Goal: Information Seeking & Learning: Learn about a topic

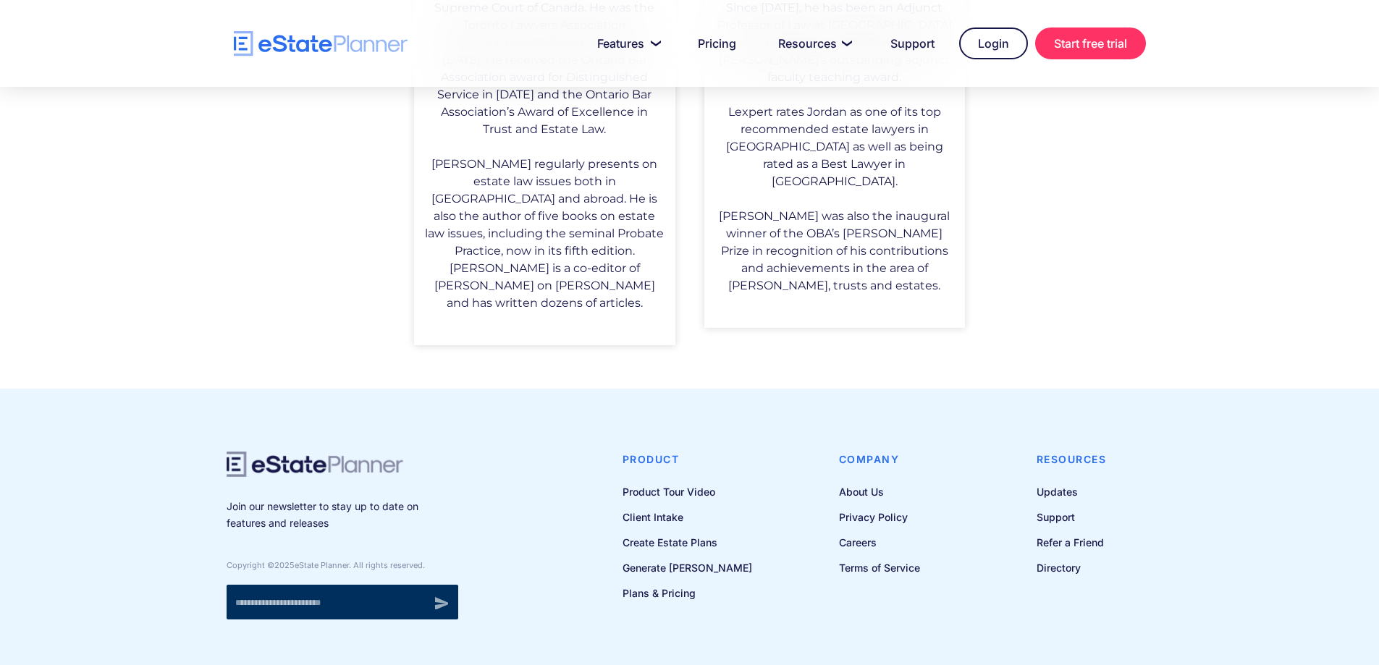
scroll to position [1268, 0]
click at [688, 481] on link "Product Tour Video" at bounding box center [688, 490] width 130 height 18
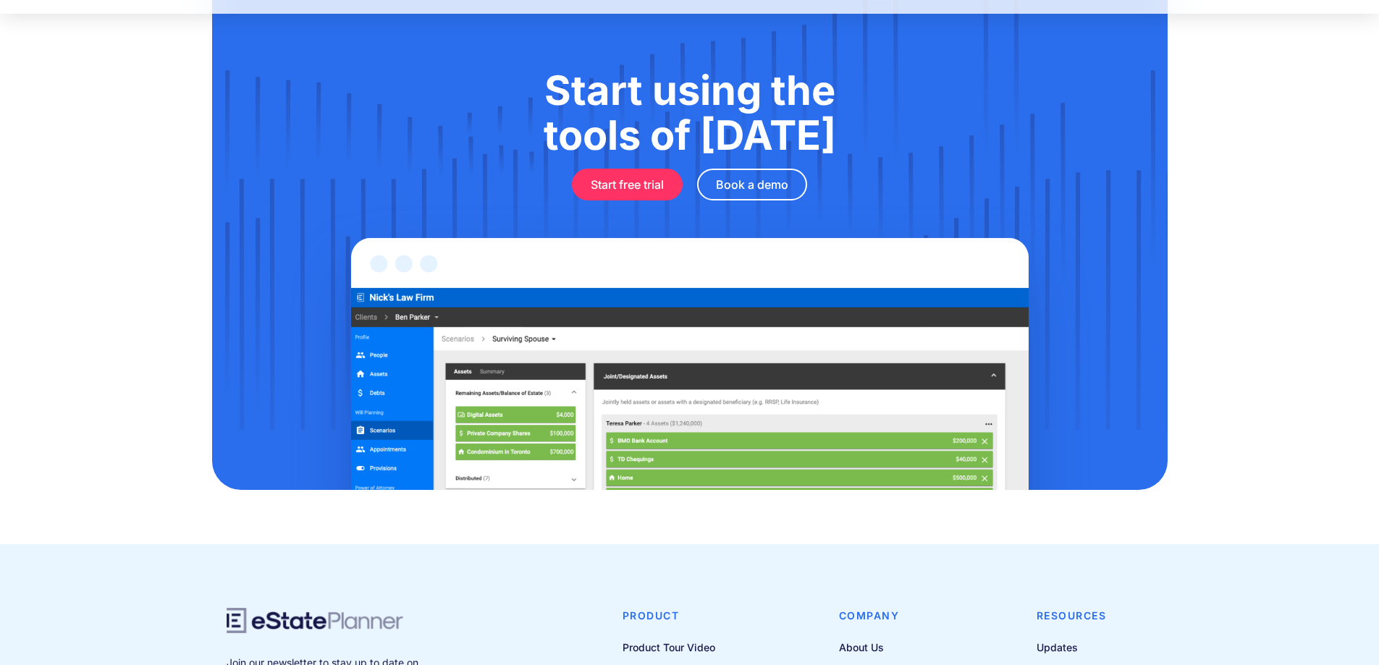
scroll to position [796, 0]
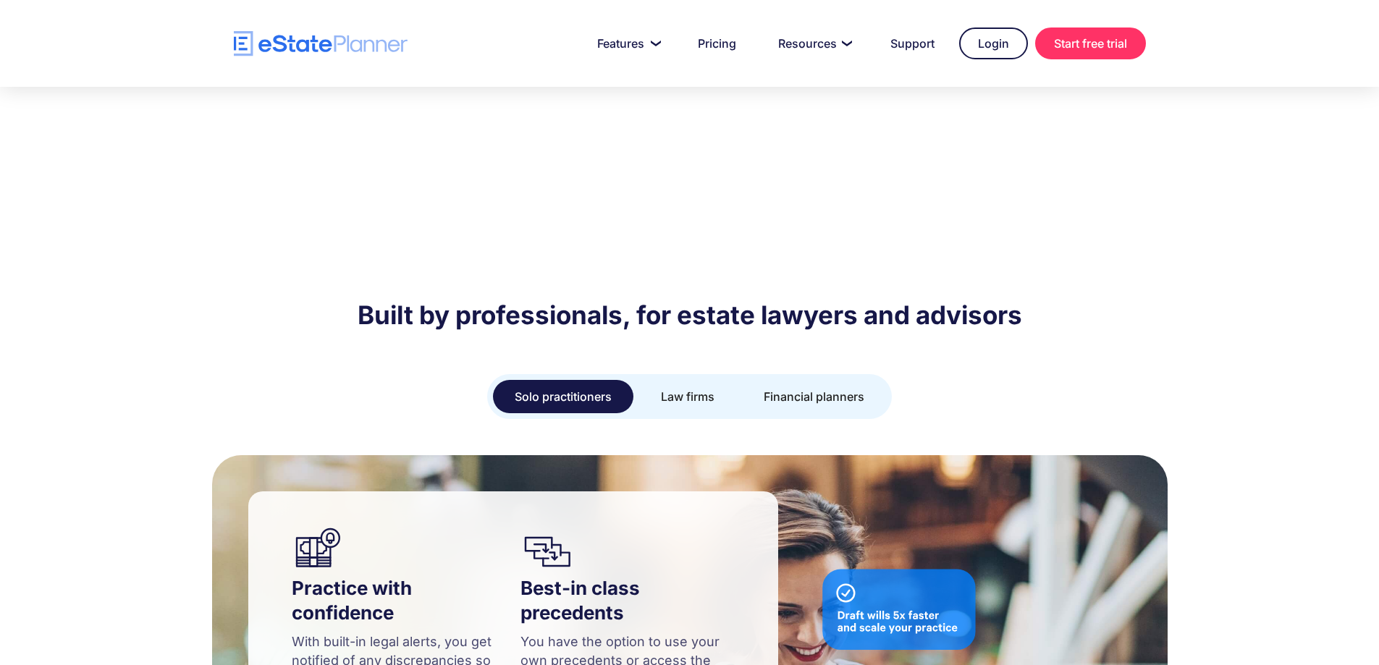
scroll to position [1014, 0]
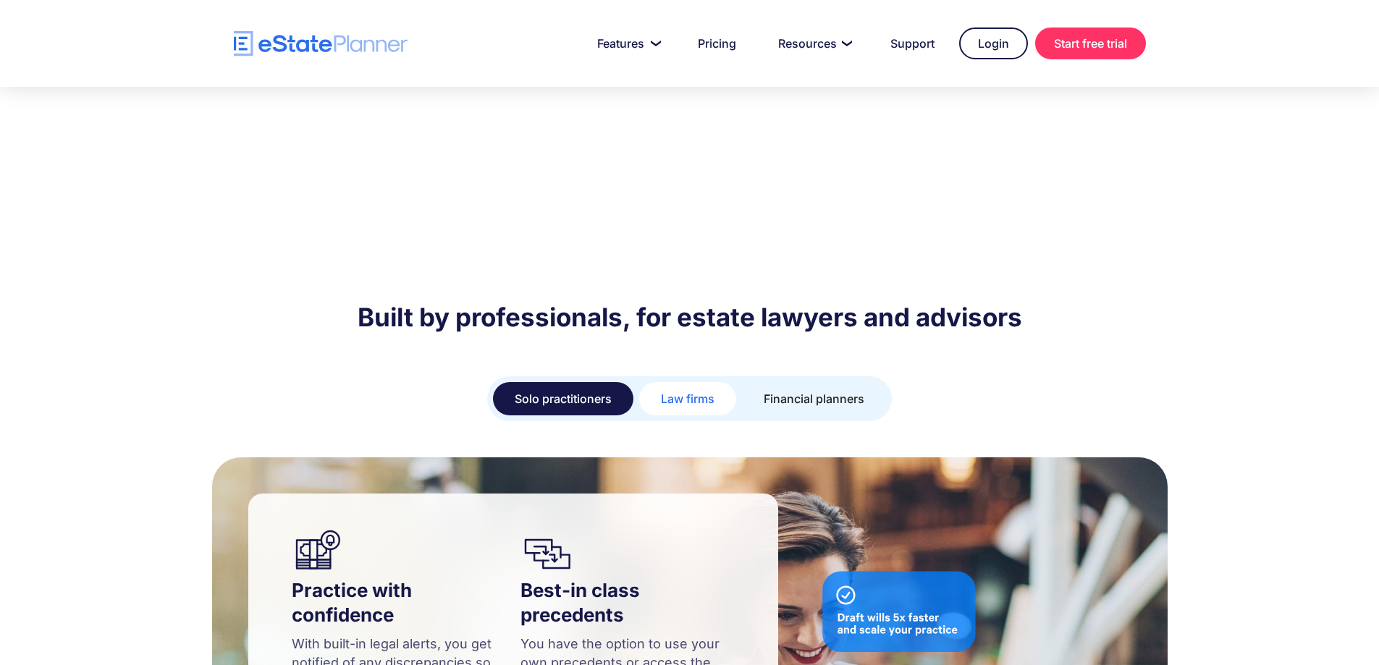
click at [689, 389] on div "Law firms" at bounding box center [688, 399] width 54 height 20
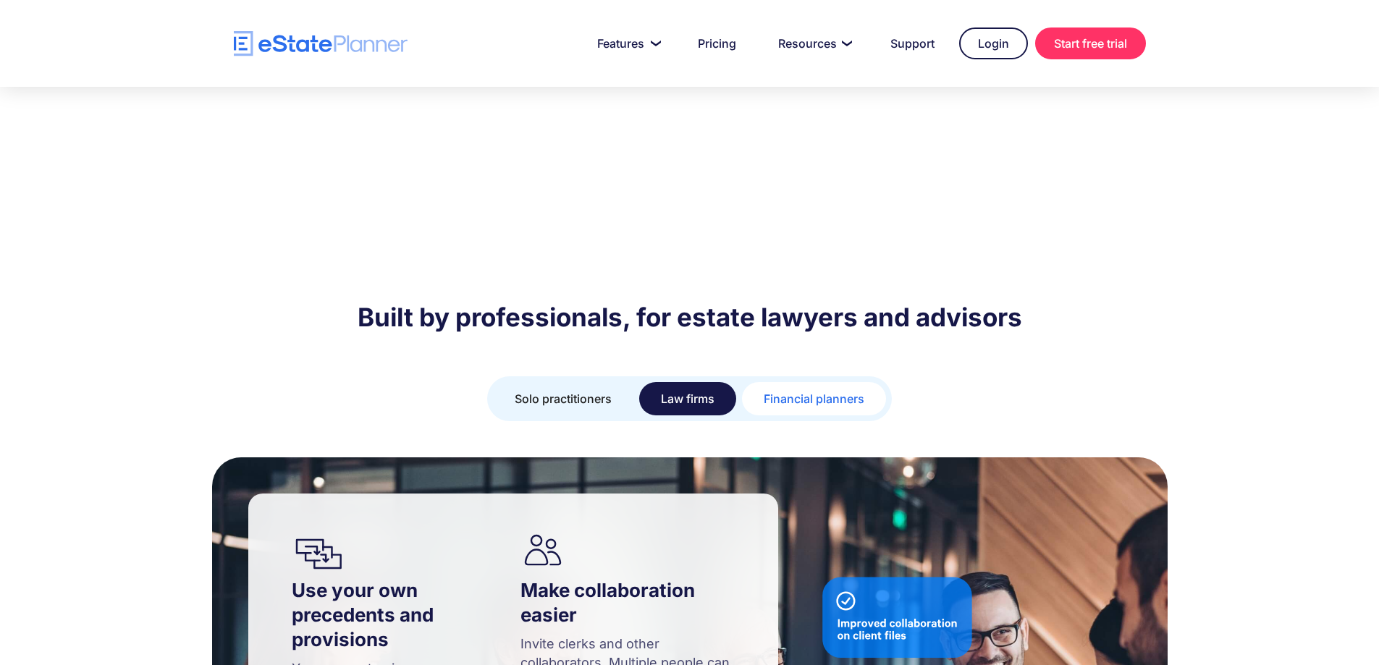
click at [823, 389] on div "Financial planners" at bounding box center [814, 399] width 101 height 20
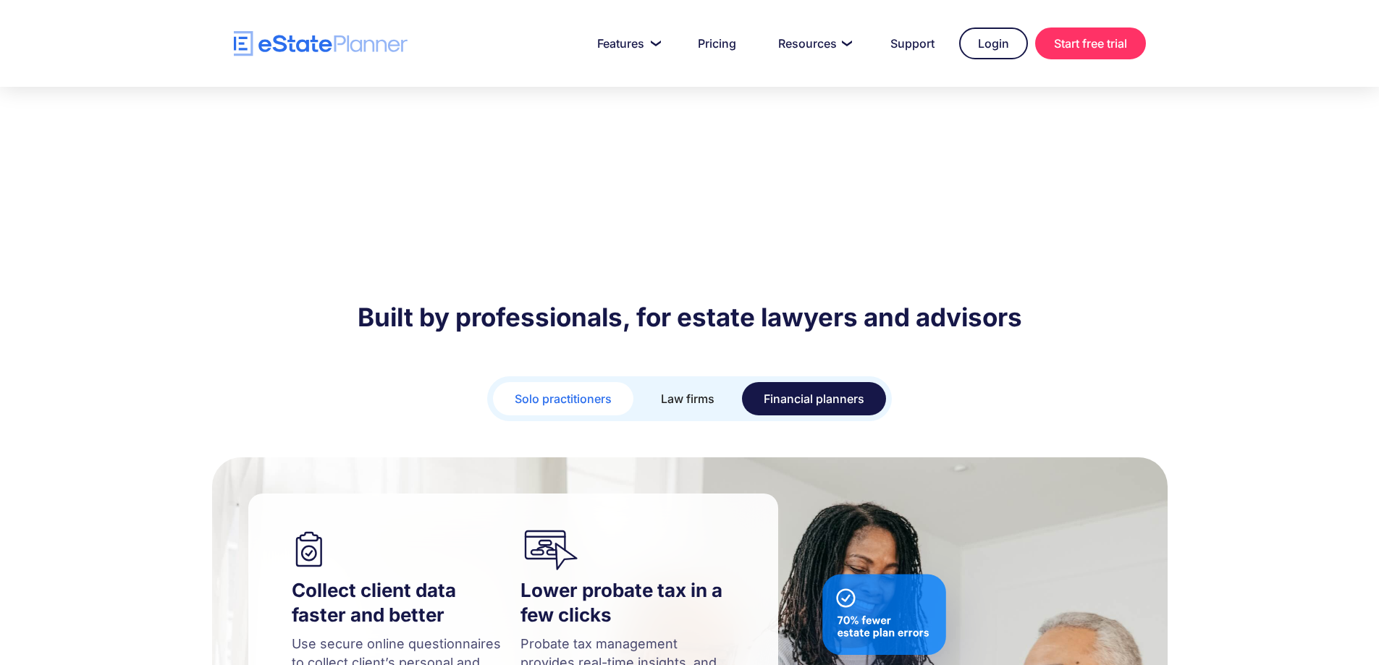
click at [547, 389] on div "Solo practitioners" at bounding box center [563, 399] width 97 height 20
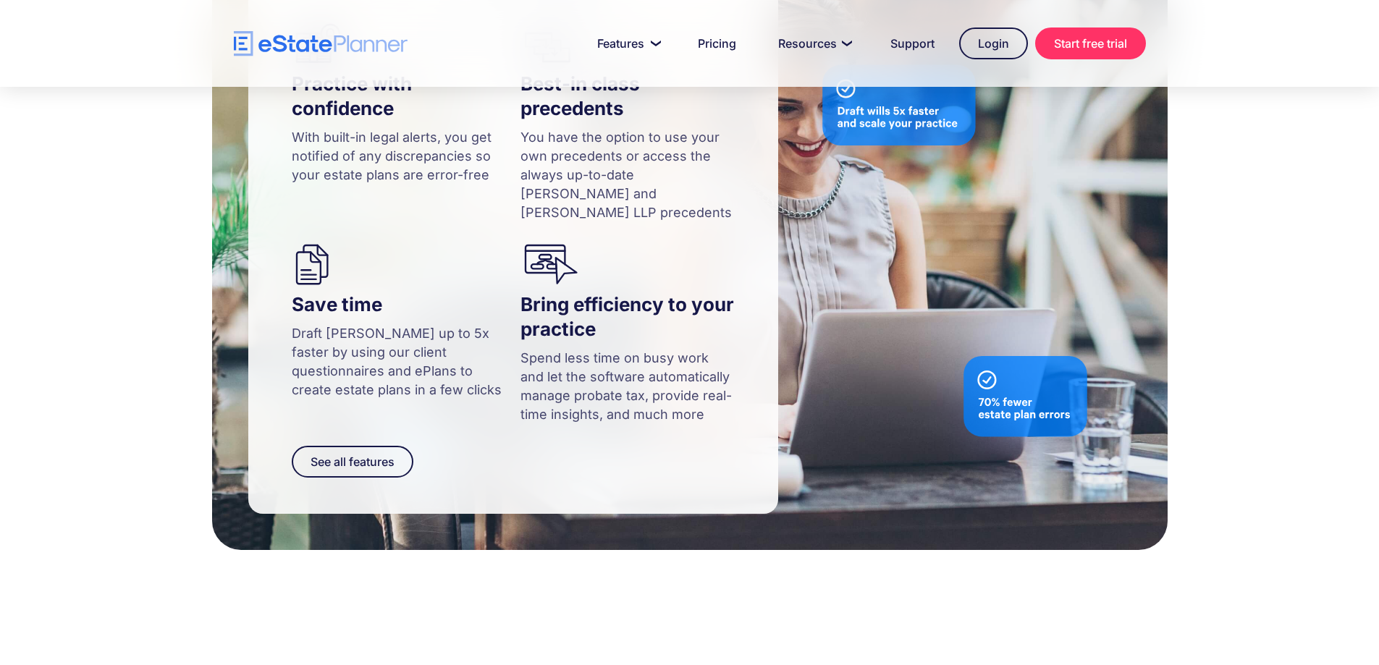
scroll to position [1738, 0]
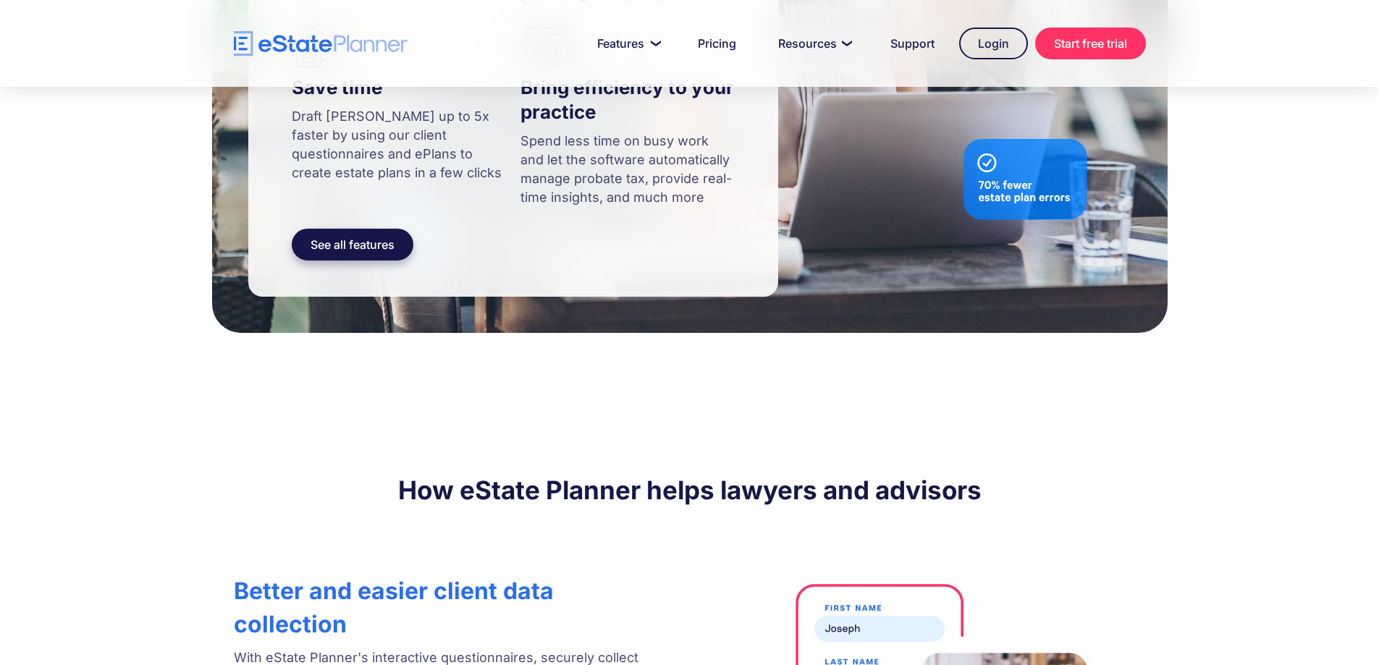
click at [351, 229] on link "See all features" at bounding box center [353, 245] width 122 height 32
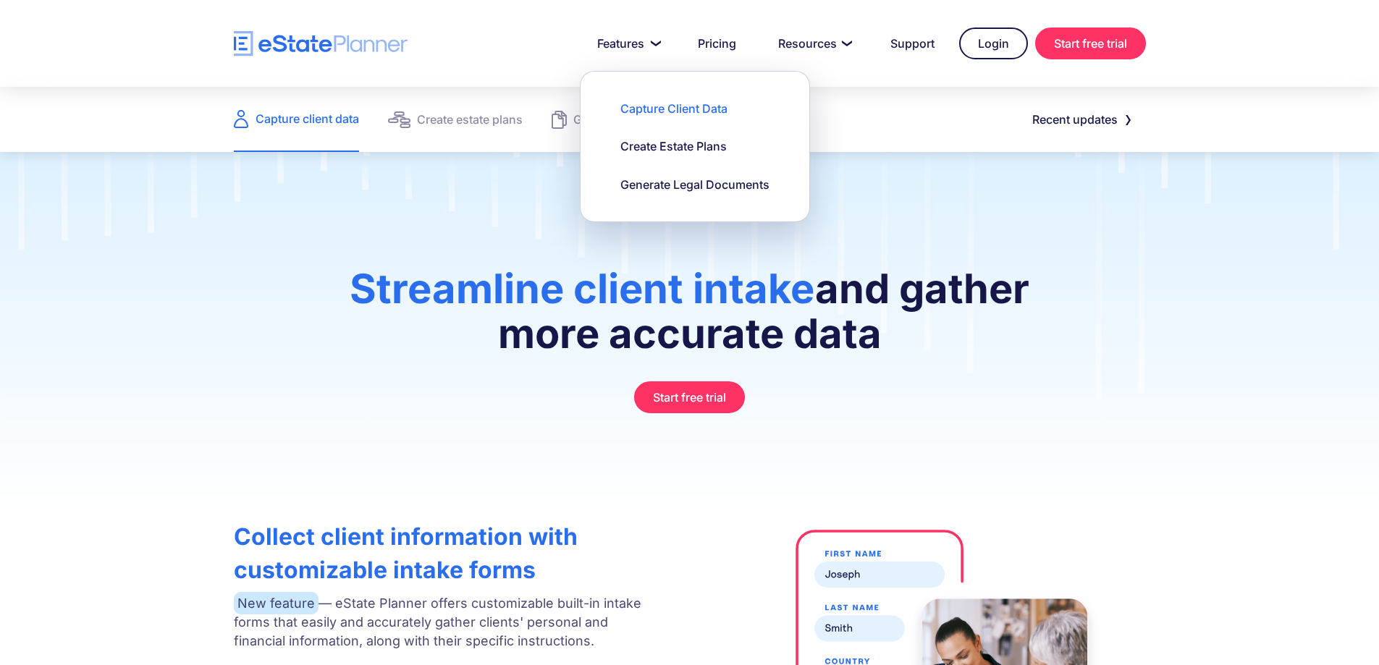
click at [662, 111] on div "Capture Client Data" at bounding box center [673, 109] width 107 height 16
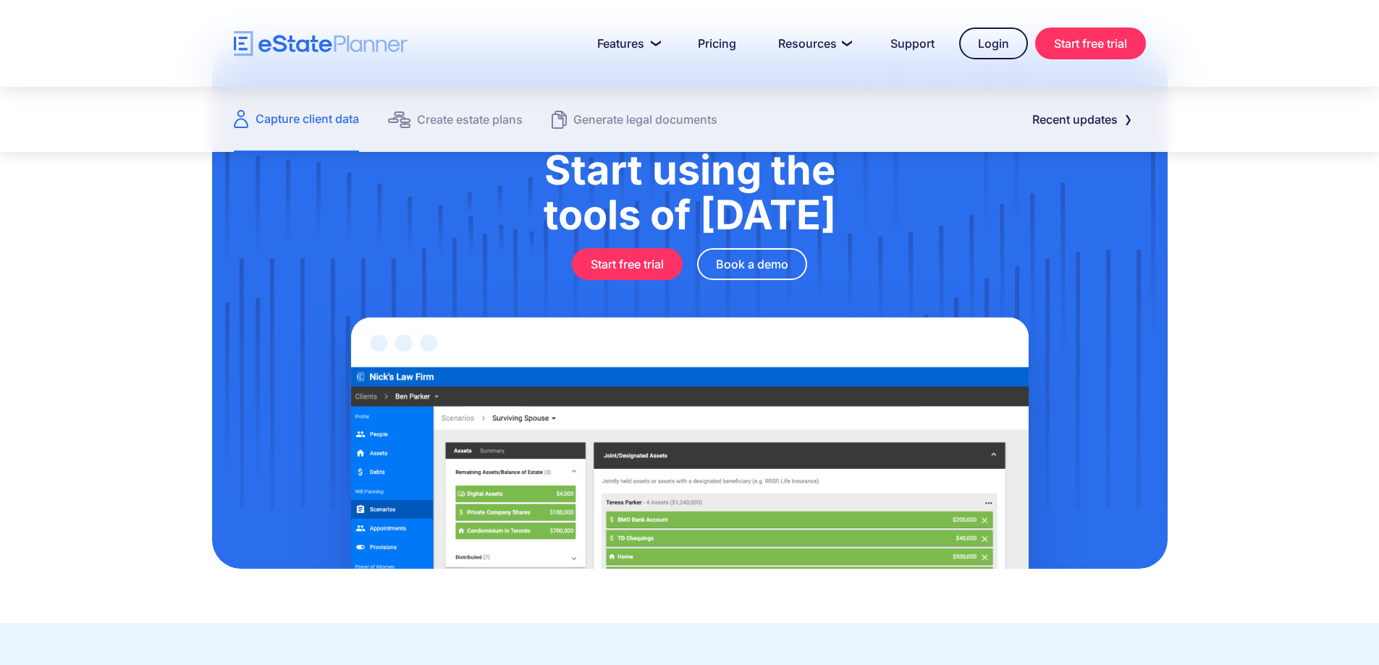
scroll to position [1665, 0]
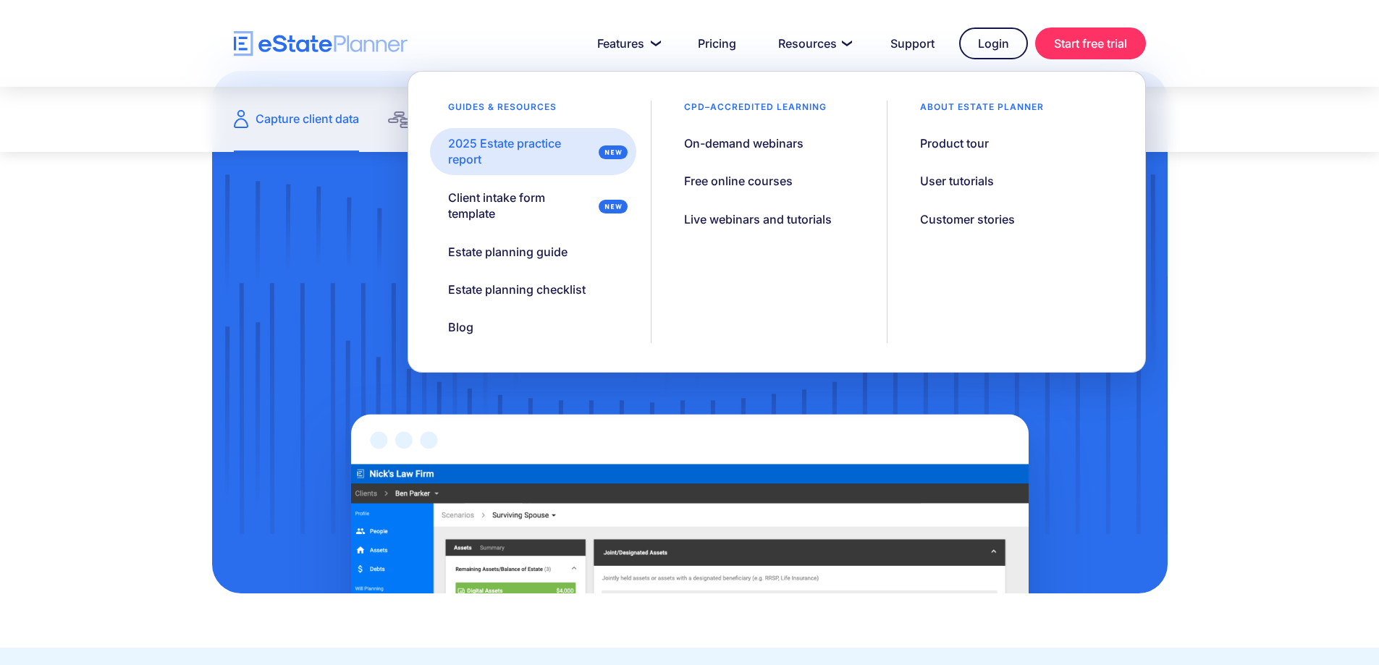
click at [525, 144] on div "2025 Estate practice report" at bounding box center [520, 151] width 145 height 33
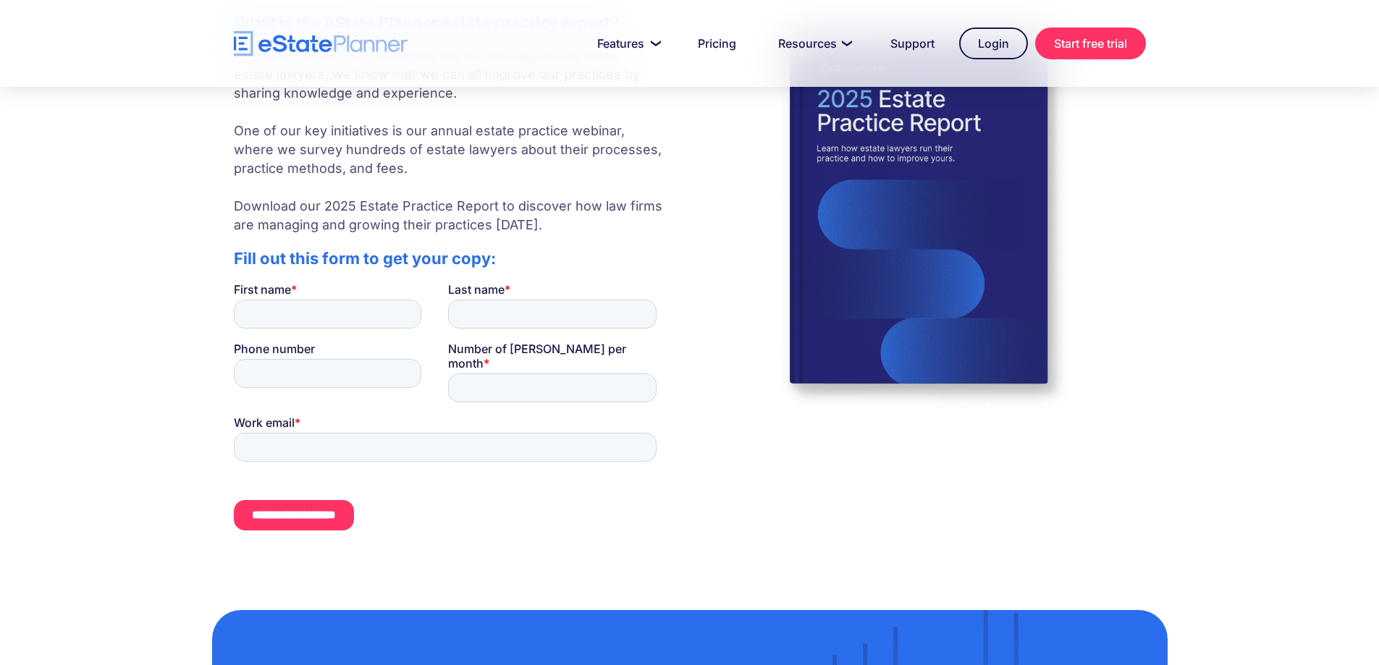
scroll to position [290, 0]
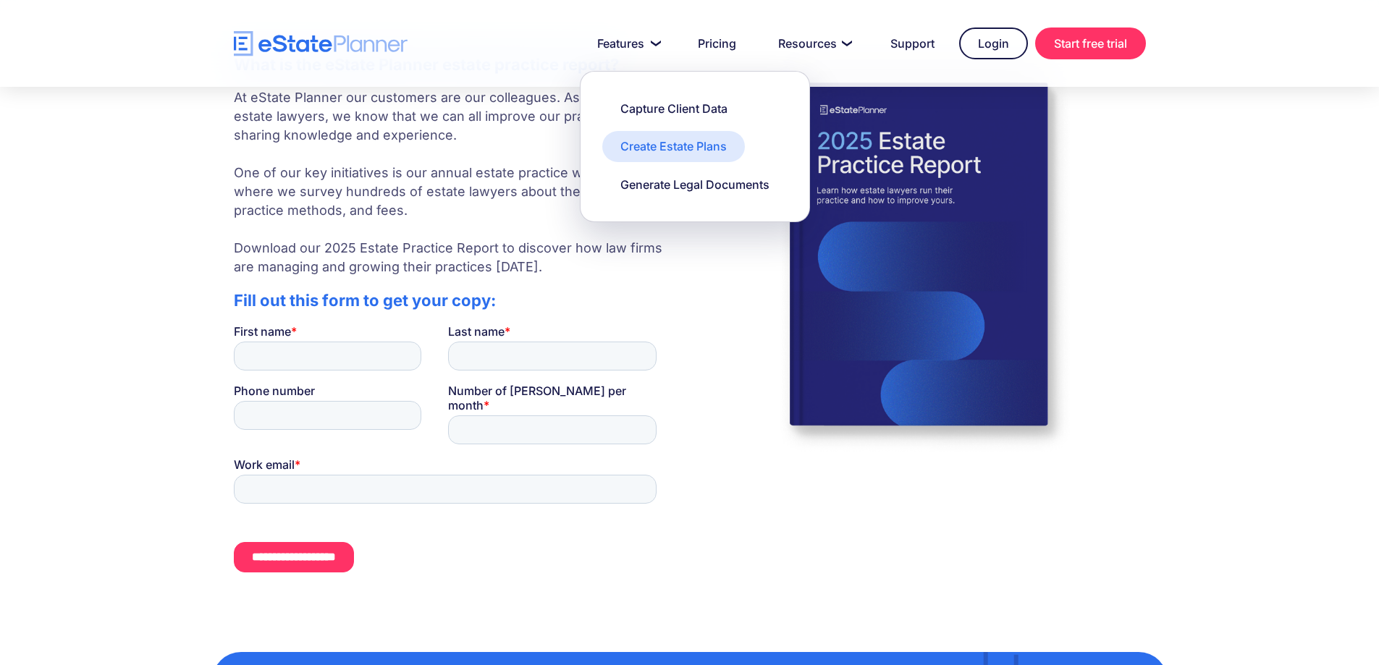
click at [673, 149] on div "Create Estate Plans" at bounding box center [673, 146] width 106 height 16
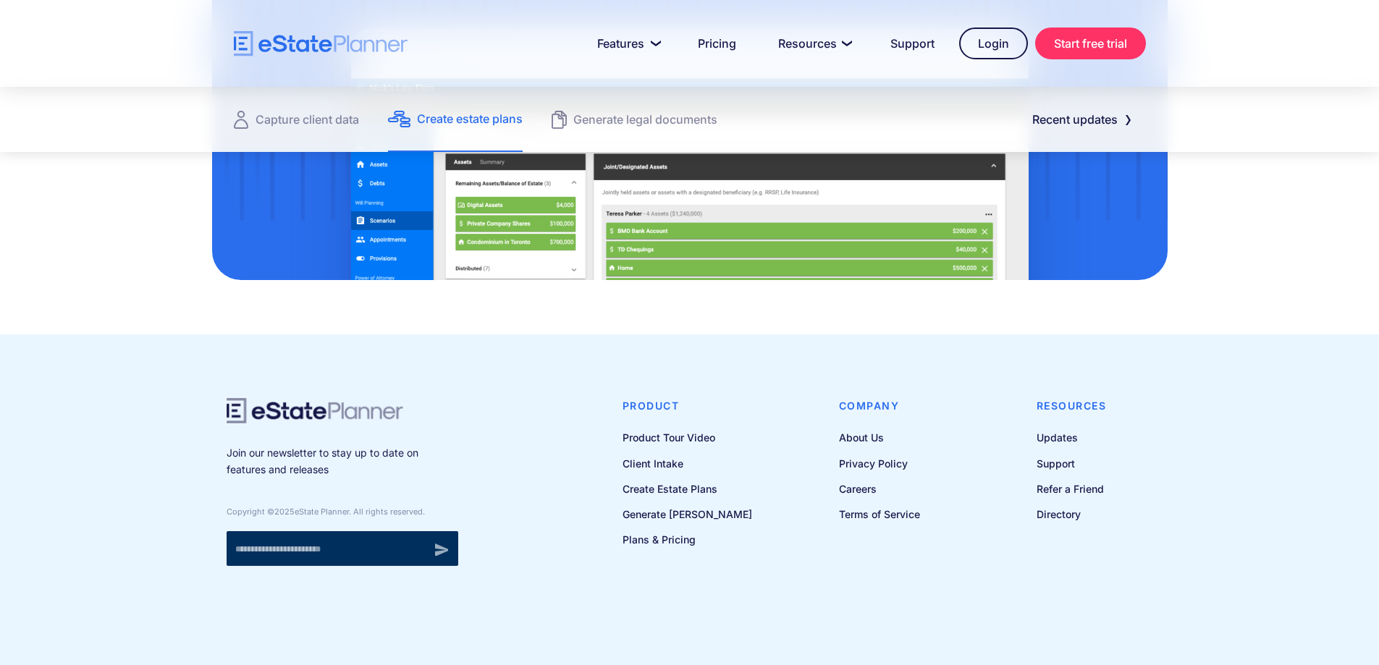
scroll to position [2025, 0]
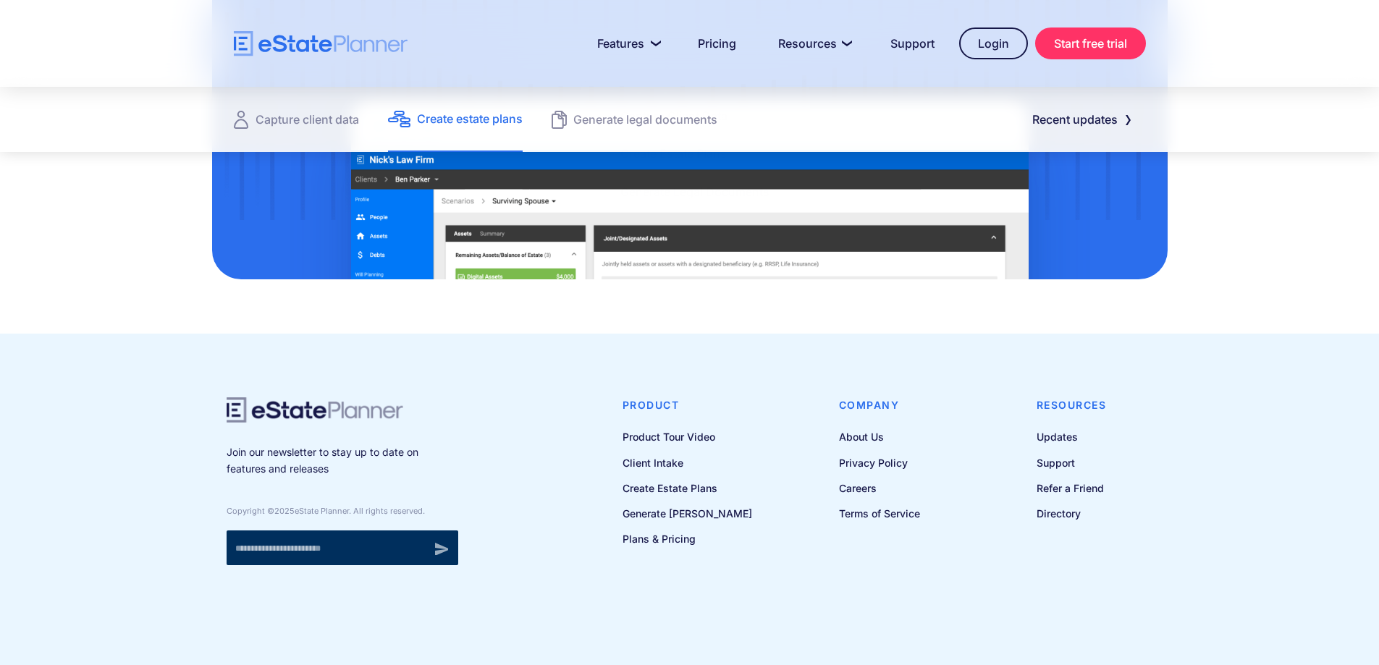
click at [279, 41] on img "home" at bounding box center [321, 43] width 174 height 25
click at [688, 434] on link "Product Tour Video" at bounding box center [688, 437] width 130 height 18
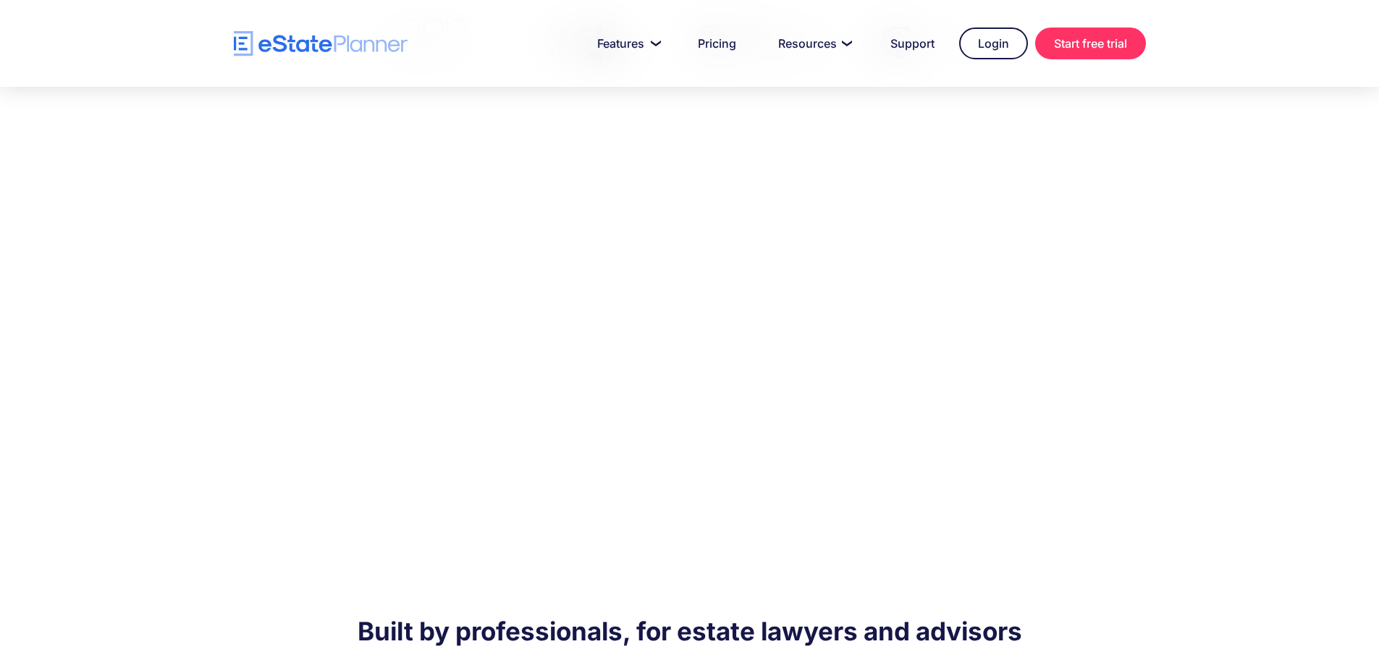
scroll to position [724, 0]
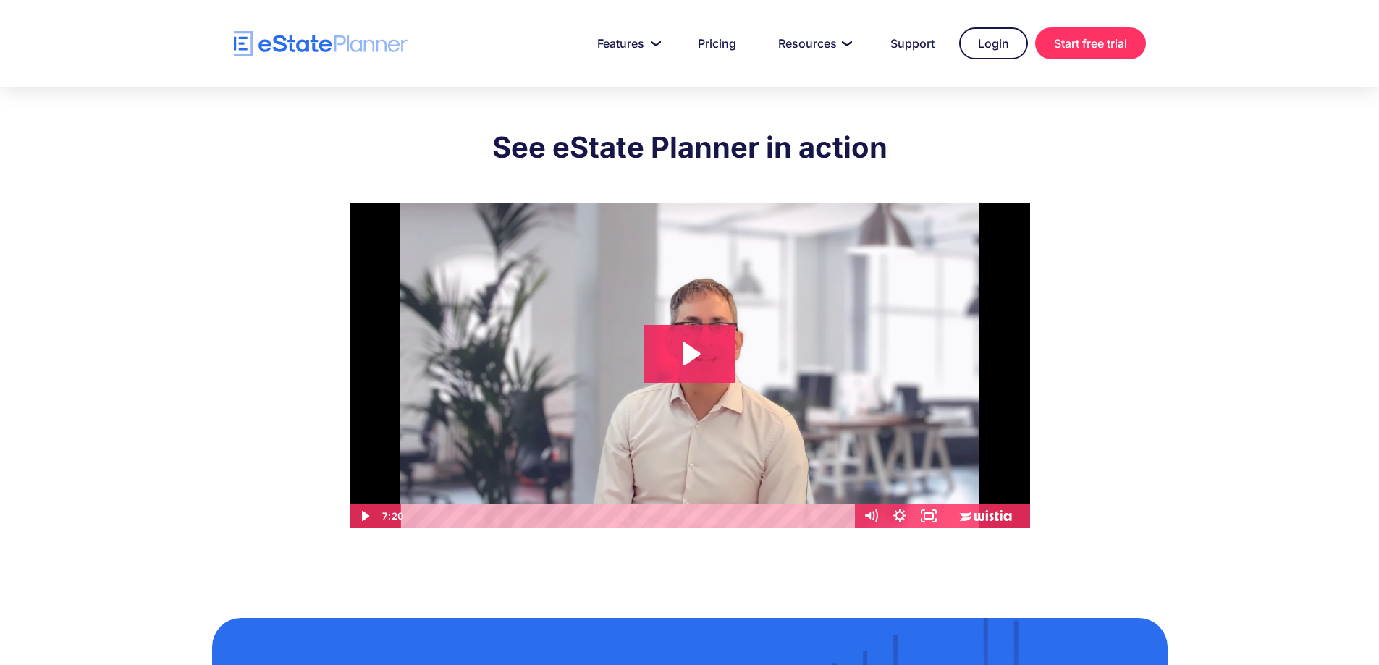
click at [347, 43] on img "home" at bounding box center [321, 43] width 174 height 25
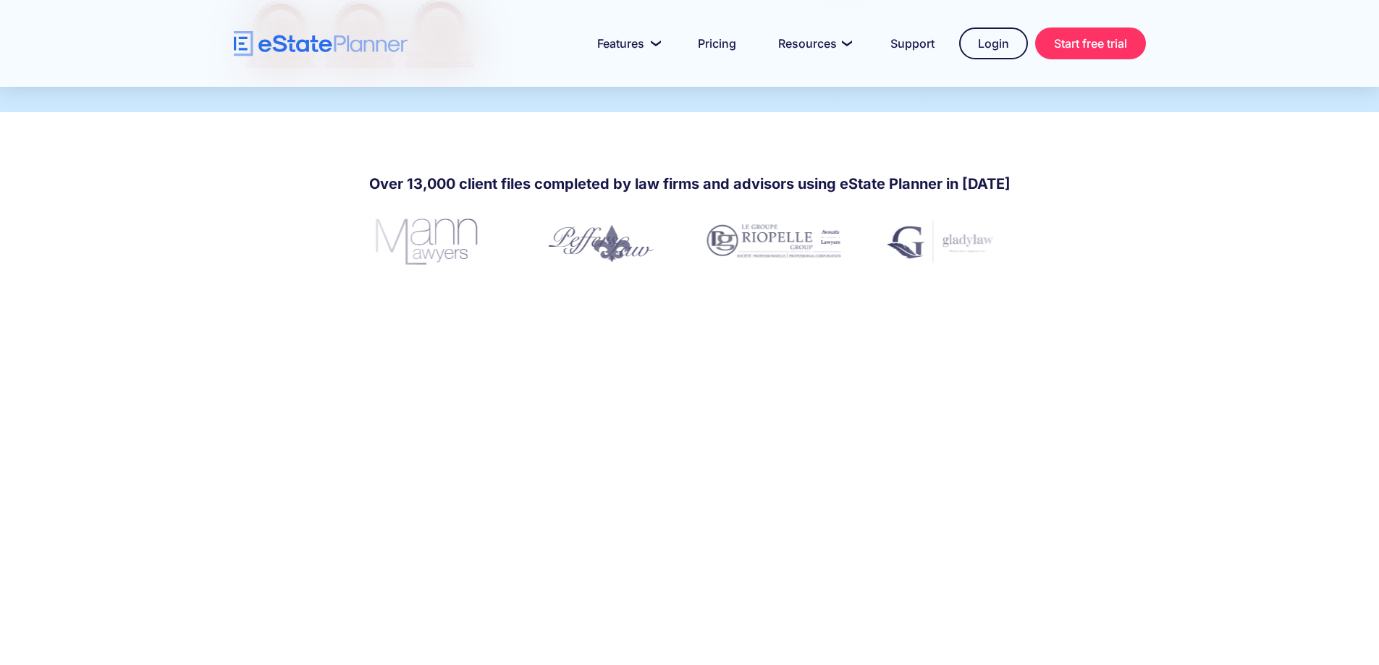
scroll to position [434, 0]
